Goal: Transaction & Acquisition: Purchase product/service

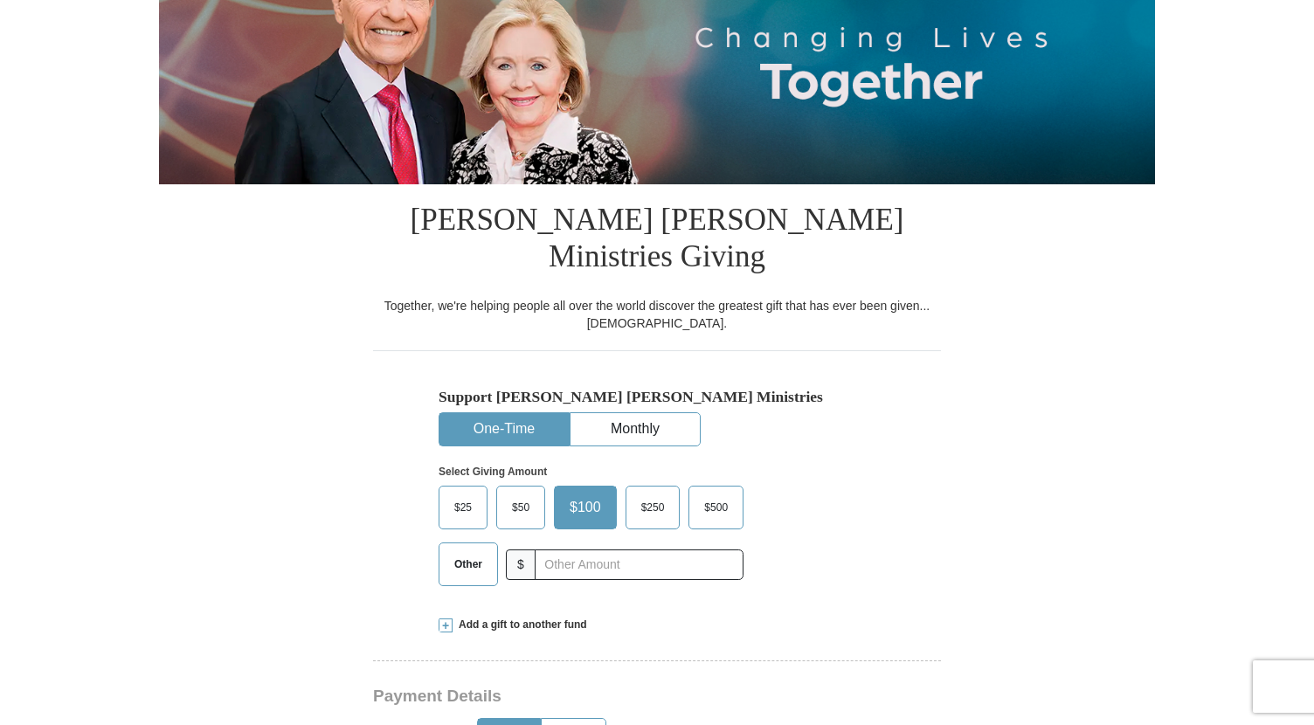
scroll to position [262, 0]
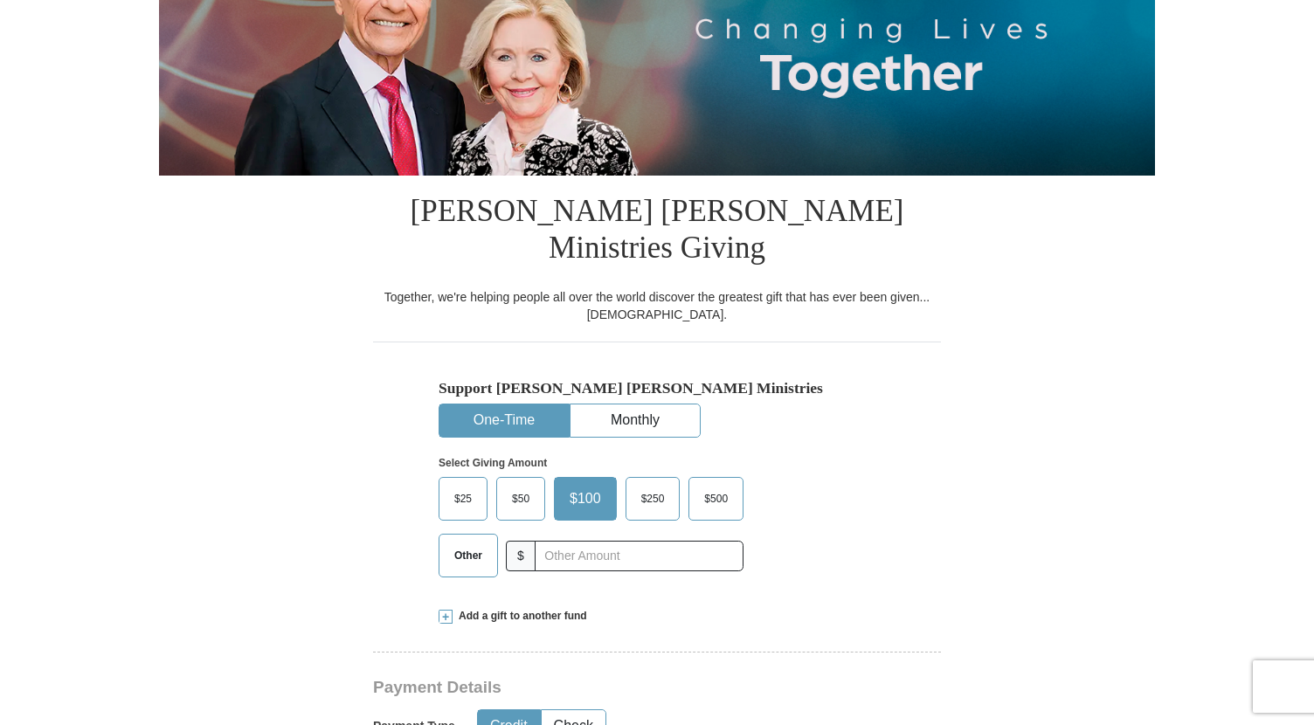
click at [501, 405] on button "One-Time" at bounding box center [503, 421] width 129 height 32
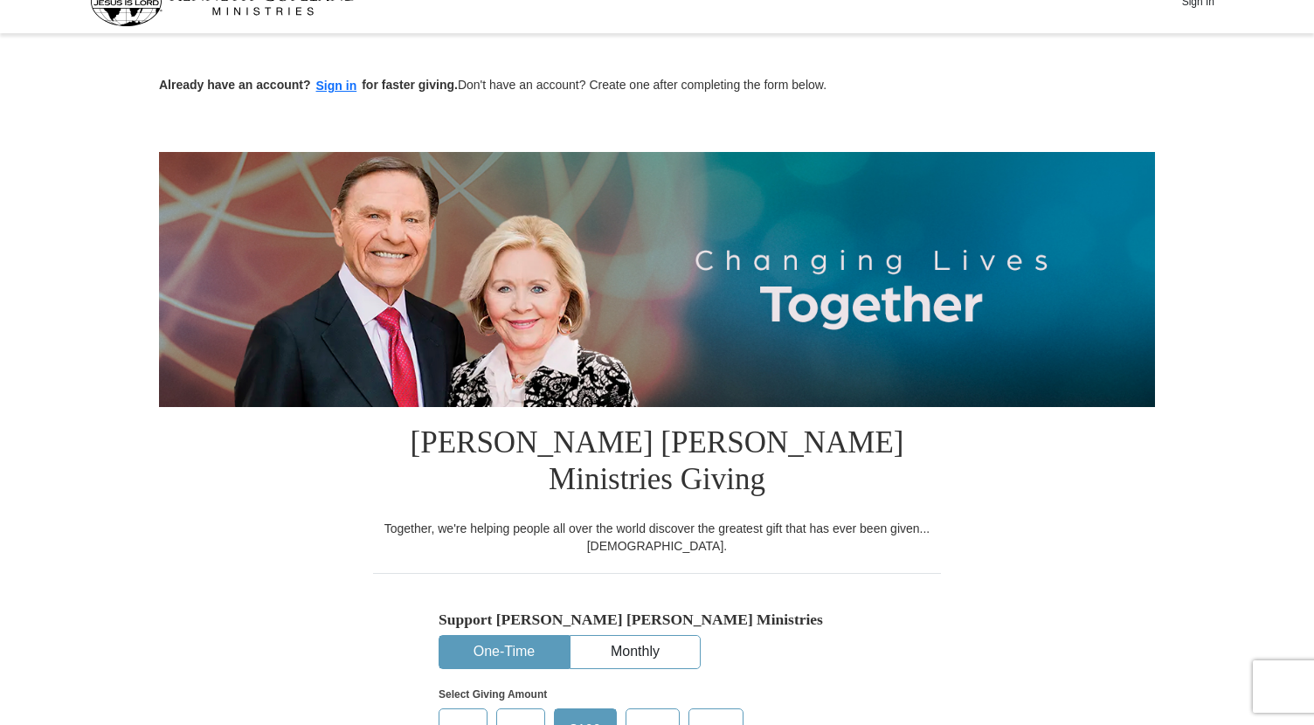
scroll to position [0, 0]
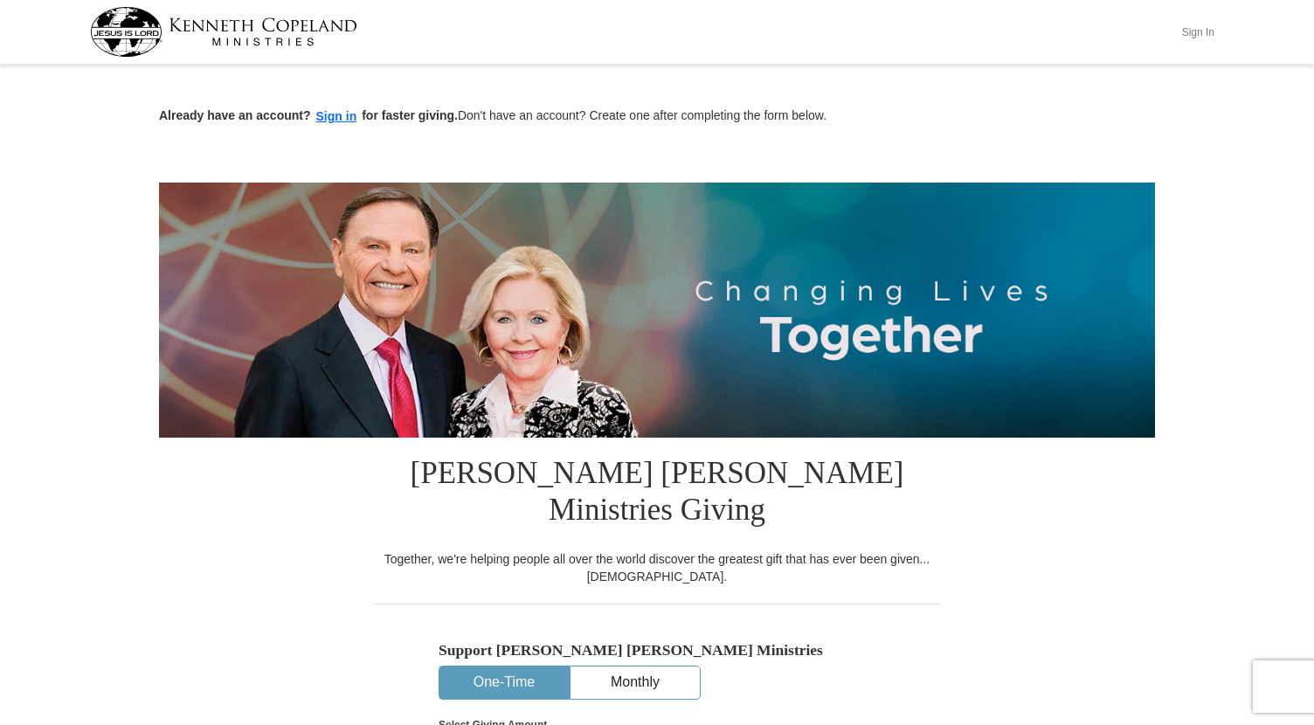
click at [1196, 31] on button "Sign In" at bounding box center [1198, 31] width 52 height 27
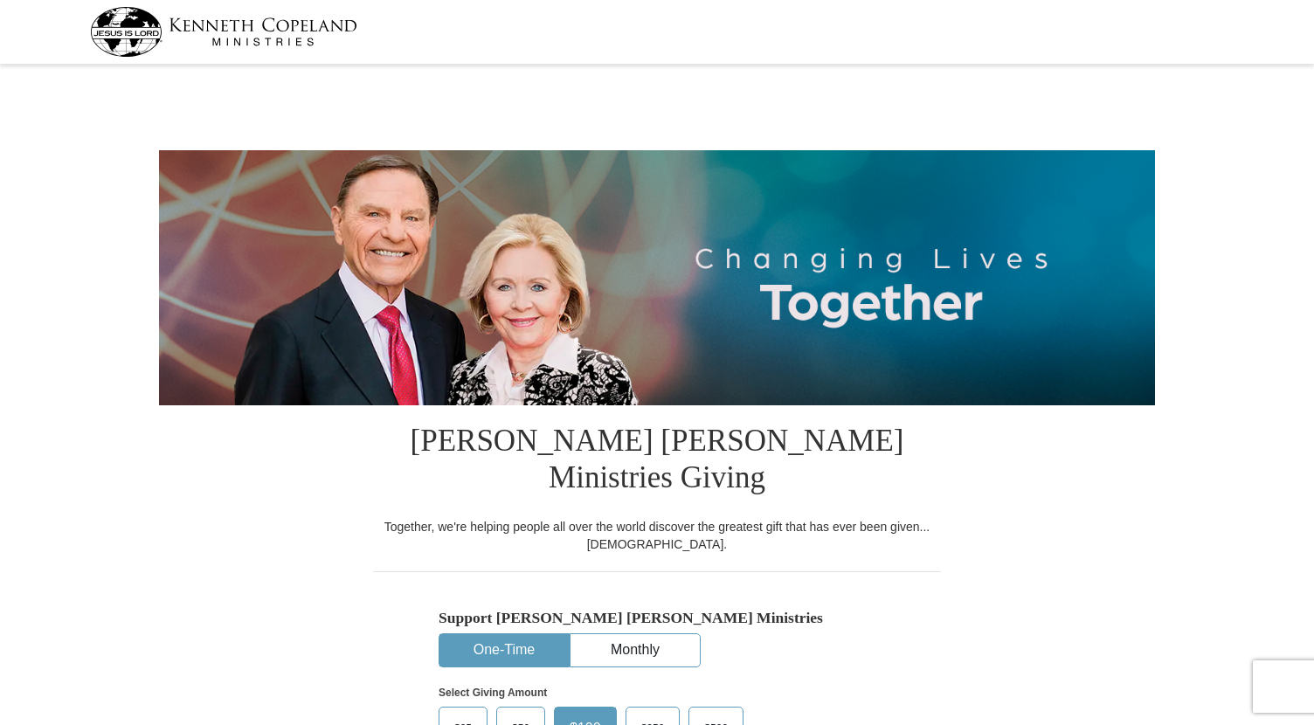
select select "OH"
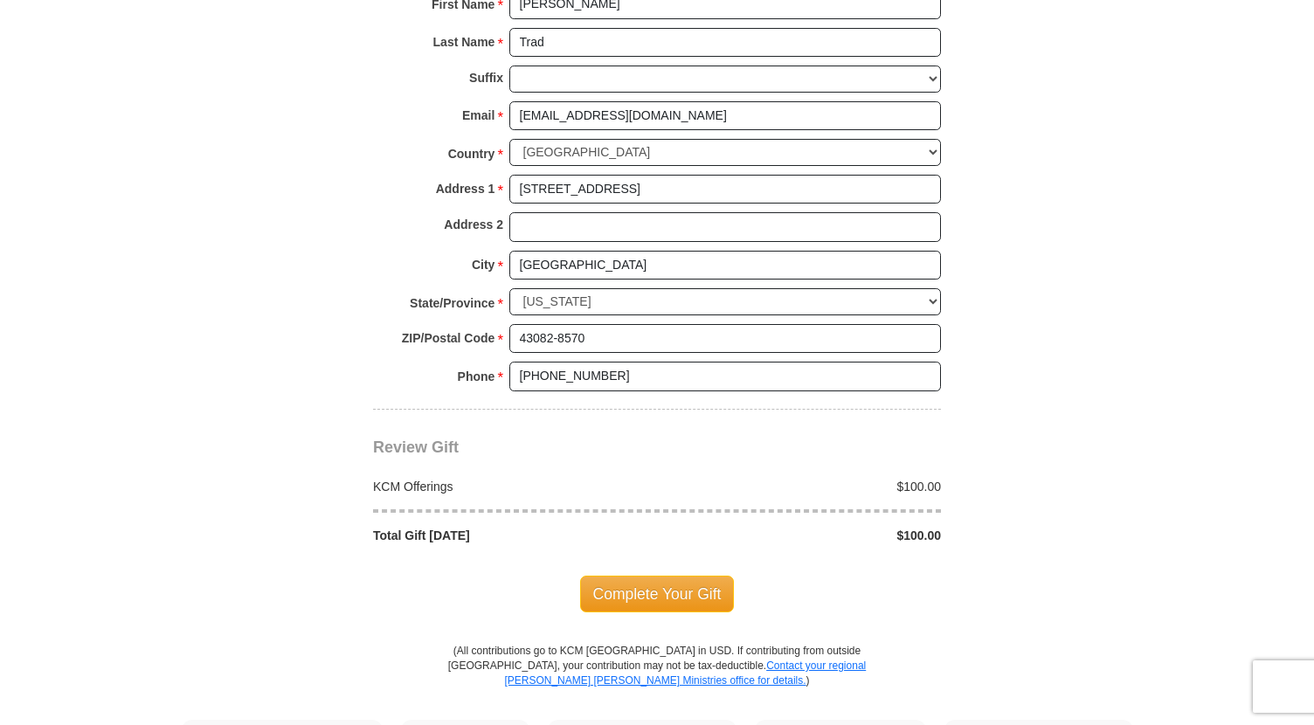
scroll to position [1311, 0]
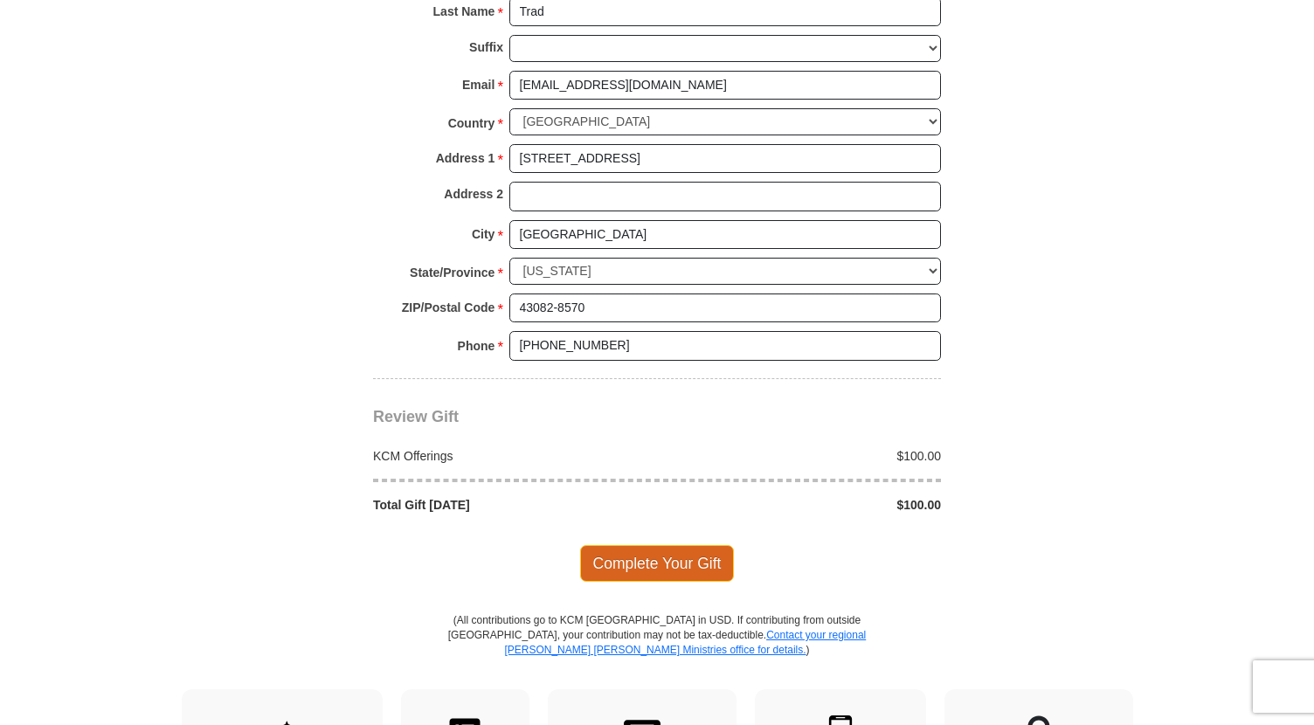
click at [646, 545] on span "Complete Your Gift" at bounding box center [657, 563] width 155 height 37
